Goal: Navigation & Orientation: Find specific page/section

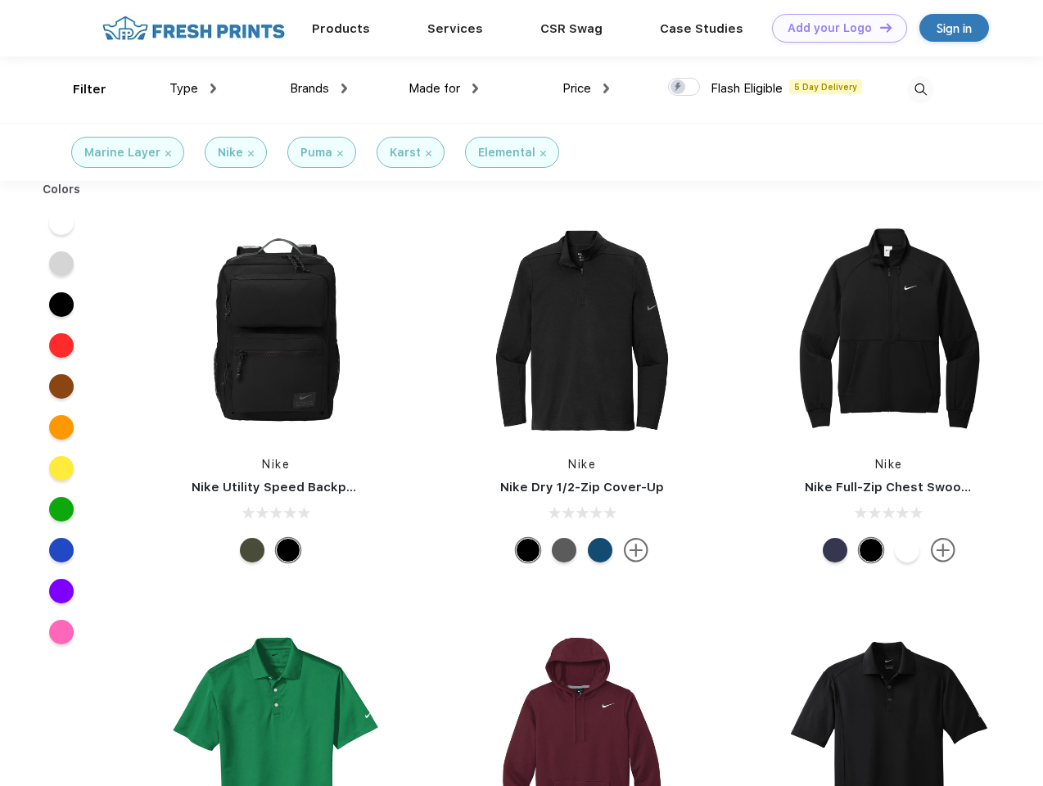
scroll to position [1, 0]
click at [834, 28] on link "Add your Logo Design Tool" at bounding box center [839, 28] width 135 height 29
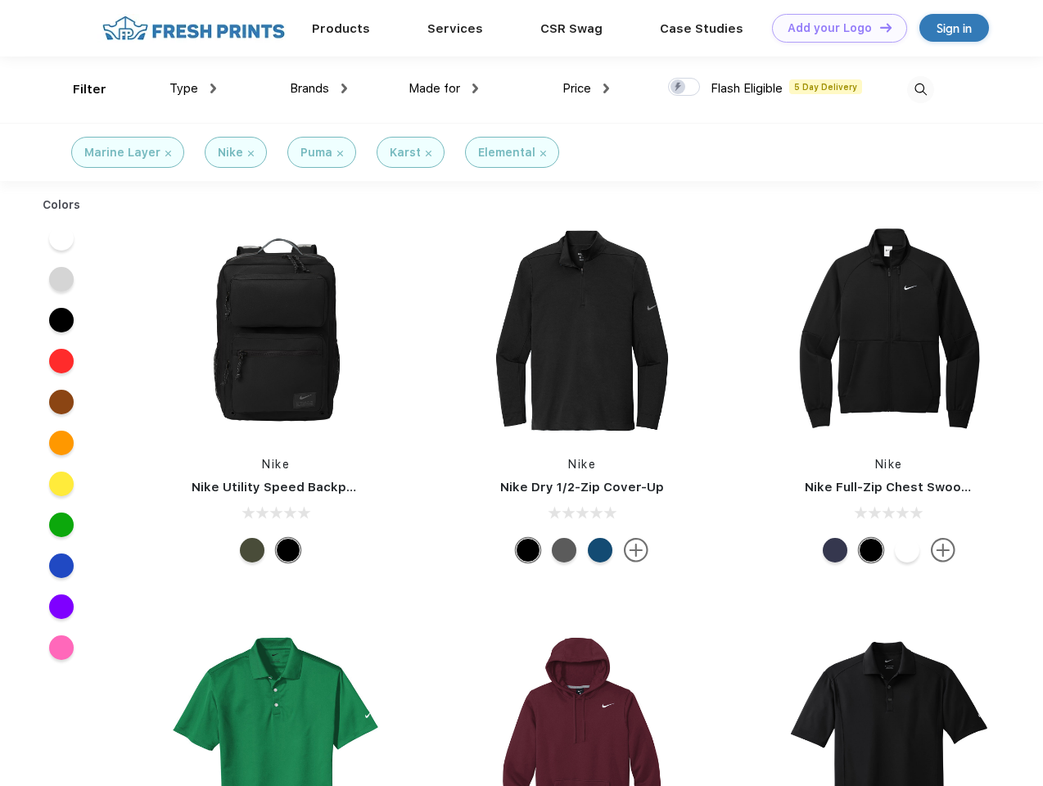
click at [0, 0] on div "Design Tool" at bounding box center [0, 0] width 0 height 0
click at [879, 27] on link "Add your Logo Design Tool" at bounding box center [839, 28] width 135 height 29
click at [79, 89] on div "Filter" at bounding box center [90, 89] width 34 height 19
click at [193, 88] on span "Type" at bounding box center [184, 88] width 29 height 15
click at [319, 88] on span "Brands" at bounding box center [309, 88] width 39 height 15
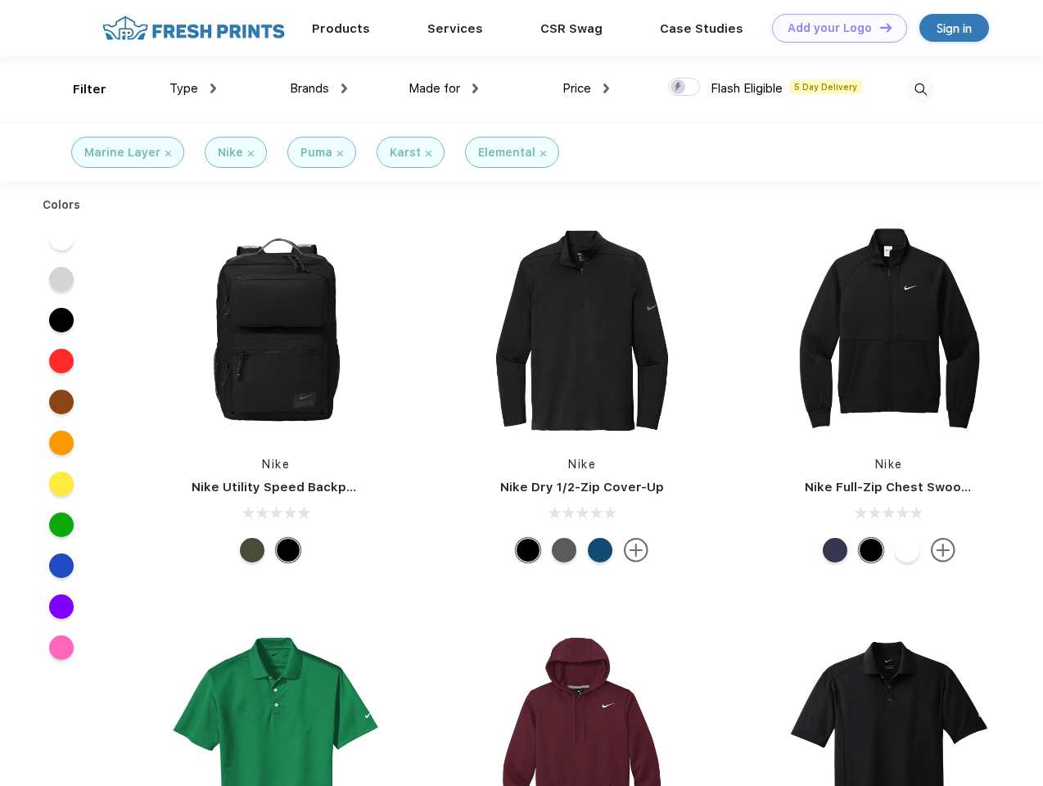
click at [444, 88] on span "Made for" at bounding box center [435, 88] width 52 height 15
click at [586, 88] on span "Price" at bounding box center [577, 88] width 29 height 15
click at [685, 88] on div at bounding box center [684, 87] width 32 height 18
click at [679, 88] on input "checkbox" at bounding box center [673, 82] width 11 height 11
click at [921, 89] on img at bounding box center [921, 89] width 27 height 27
